Goal: Task Accomplishment & Management: Manage account settings

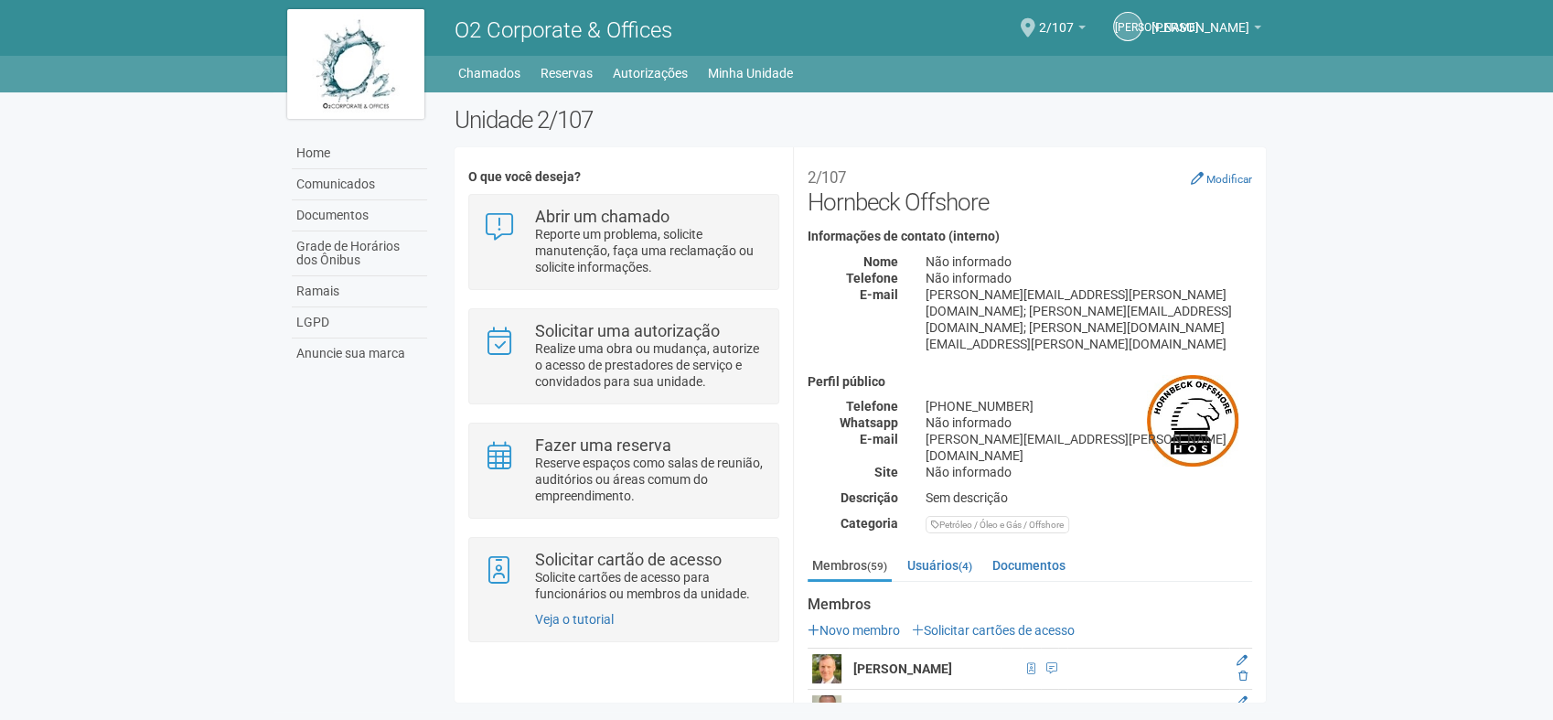
drag, startPoint x: 0, startPoint y: 0, endPoint x: 1444, endPoint y: 267, distance: 1468.5
click at [1444, 267] on body "Aguarde... O2 Corporate & Offices [PERSON_NAME] [PERSON_NAME] [PERSON_NAME] [PE…" at bounding box center [776, 360] width 1553 height 720
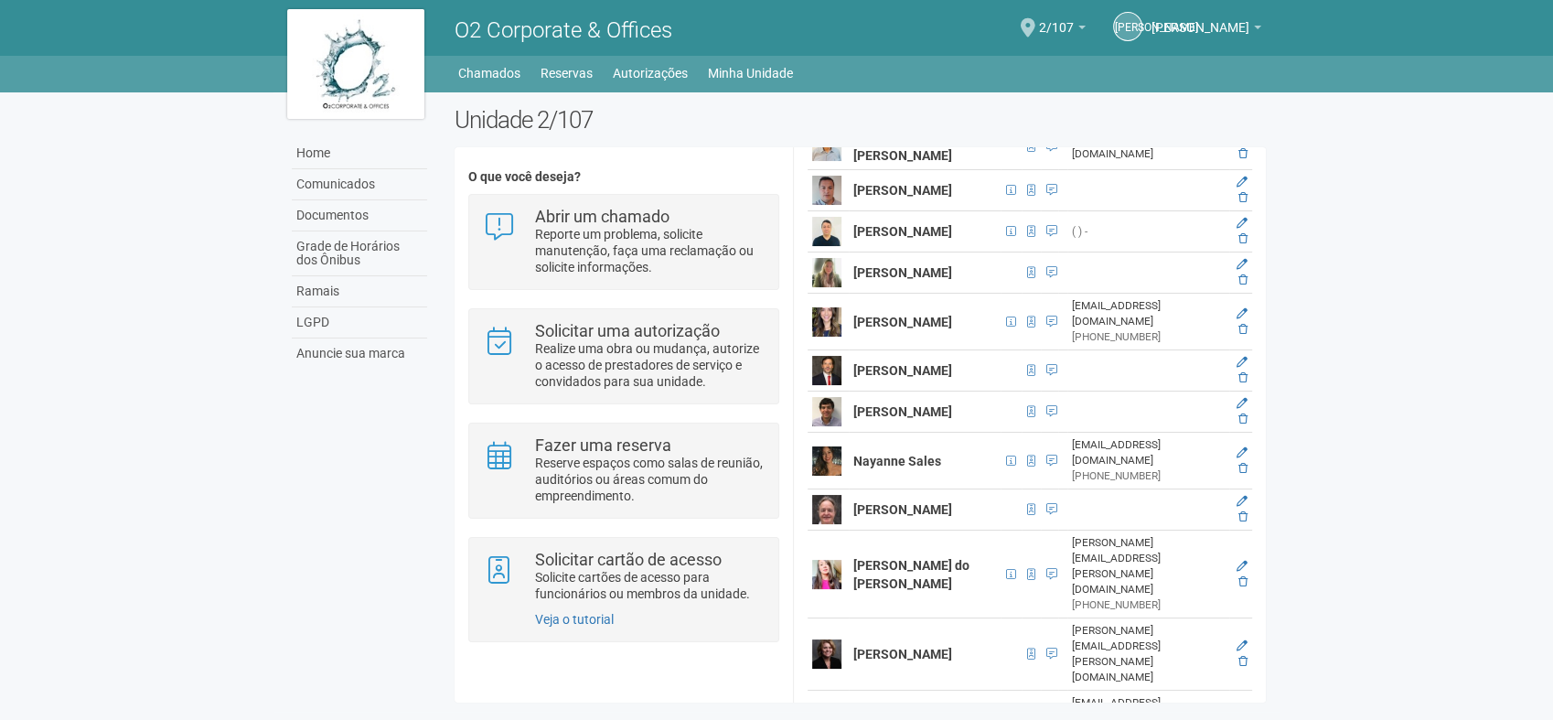
click at [1408, 246] on body "Aguarde... O2 Corporate & Offices [PERSON_NAME] [PERSON_NAME] [PERSON_NAME] [PE…" at bounding box center [776, 360] width 1553 height 720
click at [476, 76] on link "Chamados" at bounding box center [489, 73] width 62 height 26
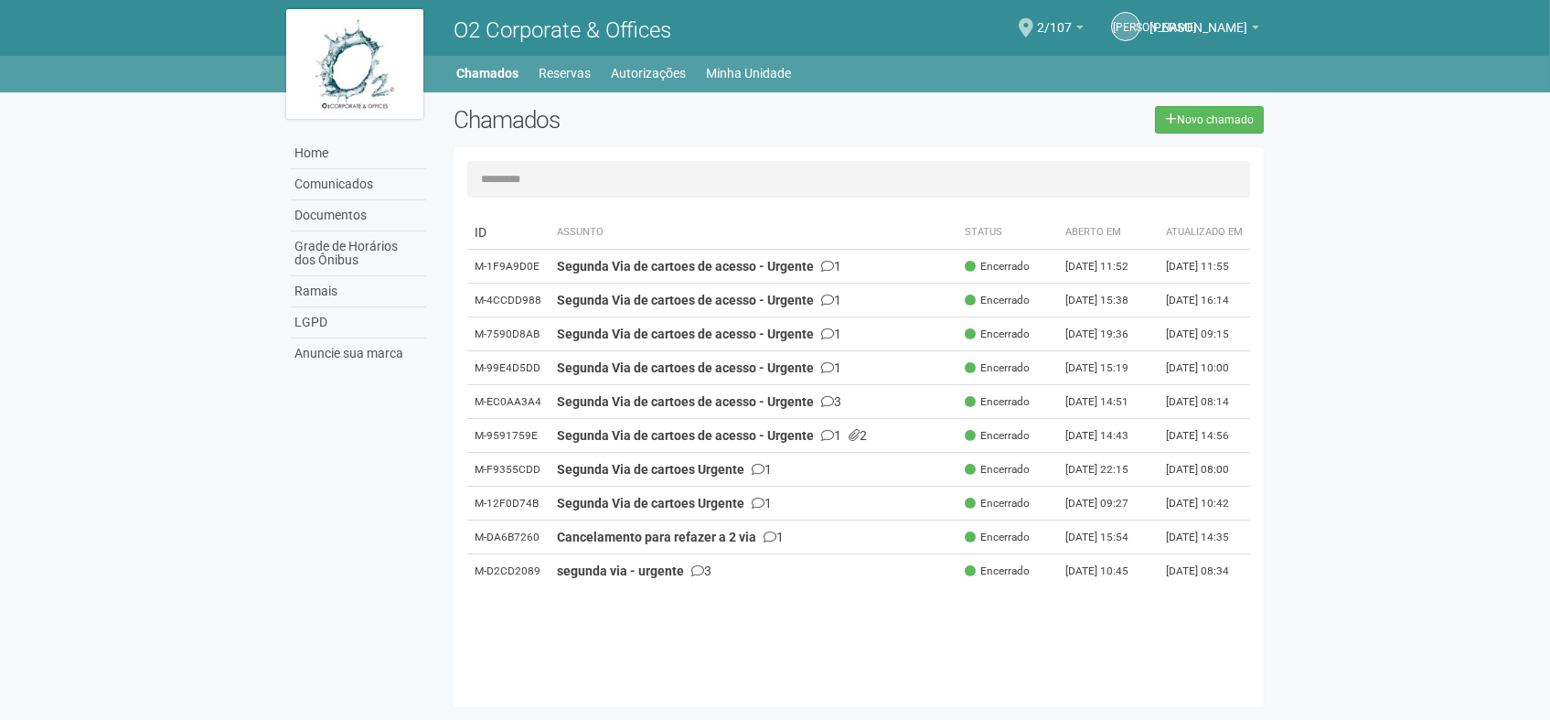
click at [1435, 348] on body "Aguarde... O2 Corporate & Offices [PERSON_NAME] [PERSON_NAME] [PERSON_NAME] [PE…" at bounding box center [775, 360] width 1550 height 720
click at [1420, 339] on body "Aguarde... O2 Corporate & Offices [PERSON_NAME] [PERSON_NAME] [PERSON_NAME] [PE…" at bounding box center [775, 360] width 1550 height 720
